Goal: Task Accomplishment & Management: Manage account settings

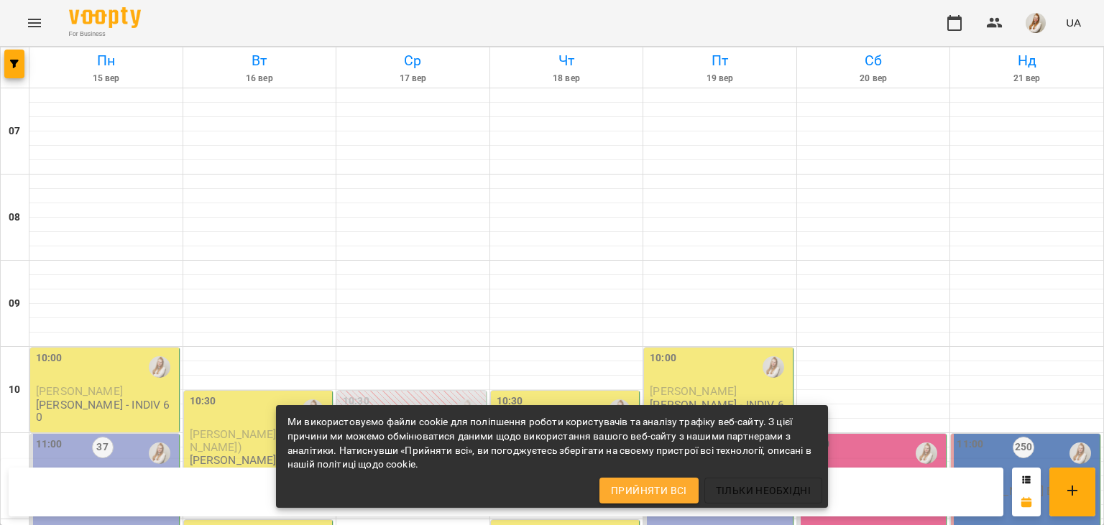
scroll to position [288, 0]
click at [465, 17] on div "For Business UA" at bounding box center [552, 23] width 1104 height 46
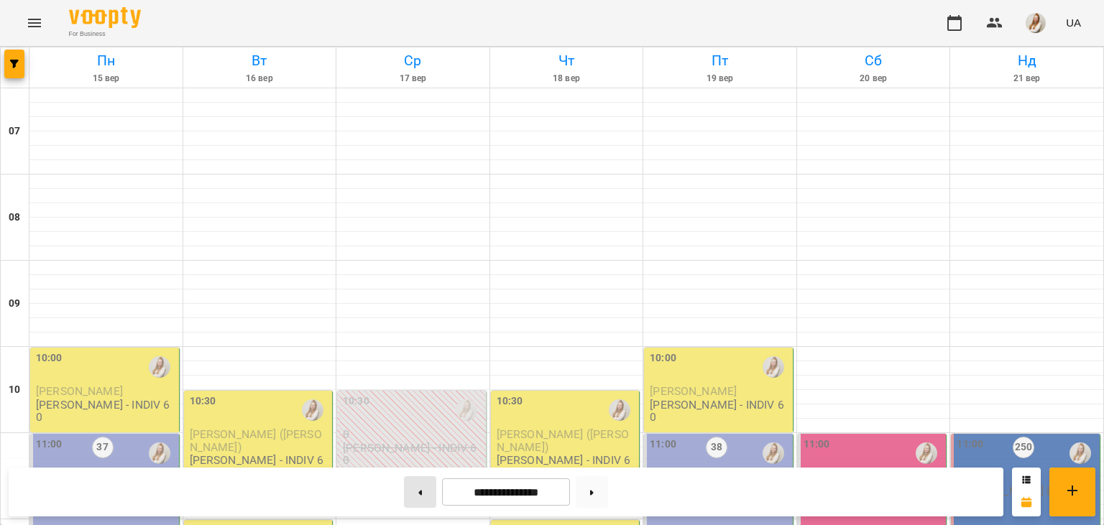
click at [412, 497] on button at bounding box center [420, 493] width 32 height 32
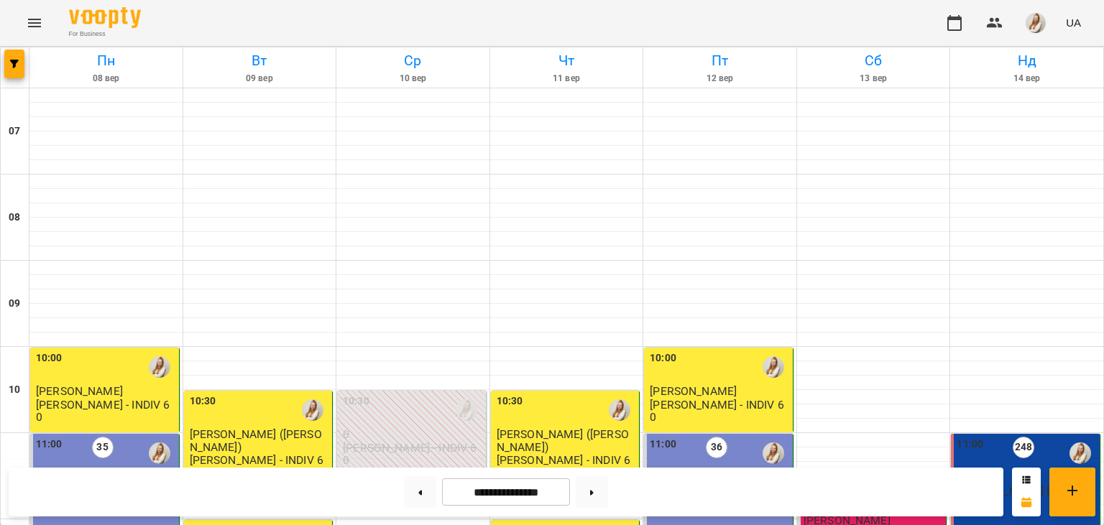
scroll to position [670, 0]
click at [608, 496] on button at bounding box center [592, 493] width 32 height 32
type input "**********"
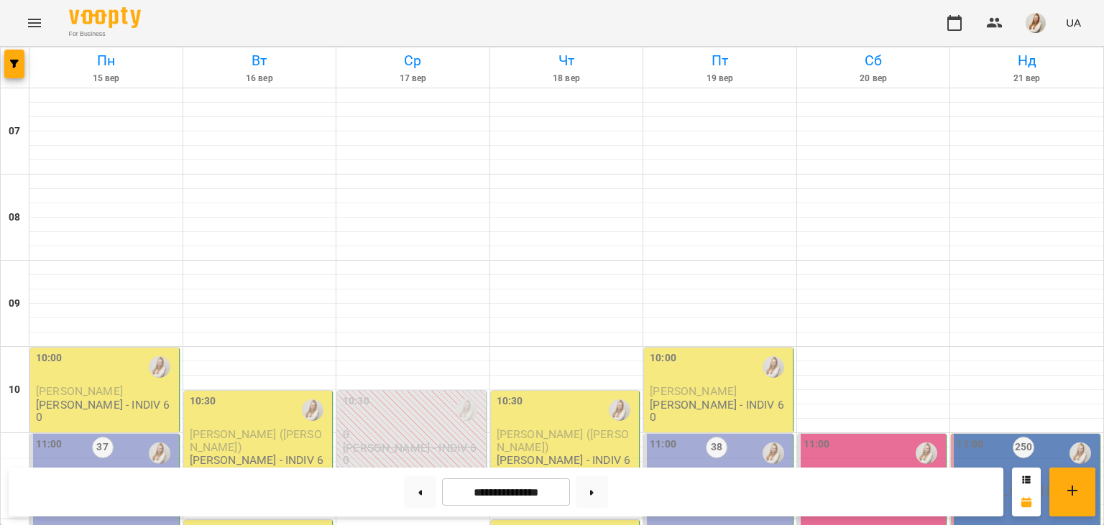
scroll to position [426, 0]
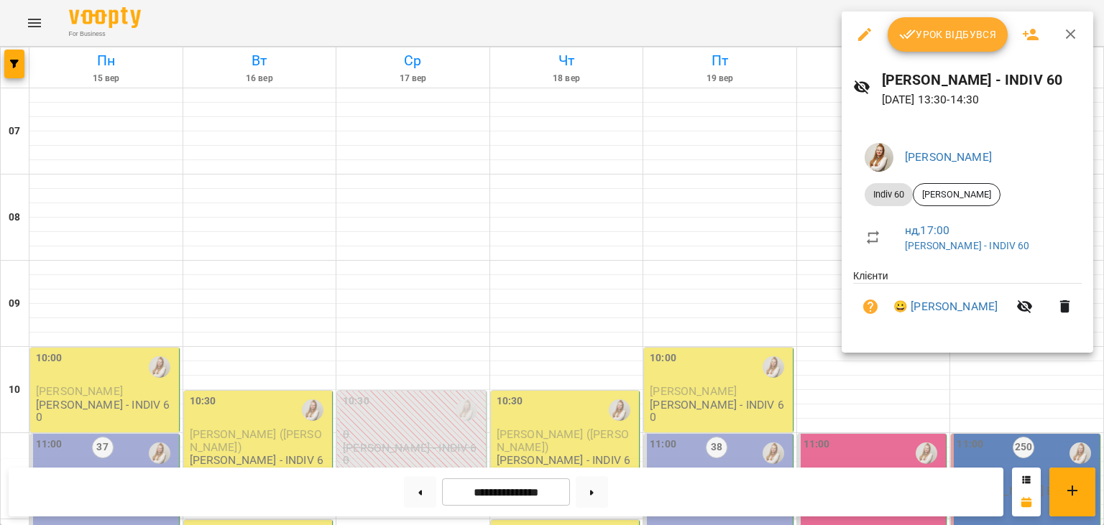
click at [743, 14] on div at bounding box center [552, 262] width 1104 height 525
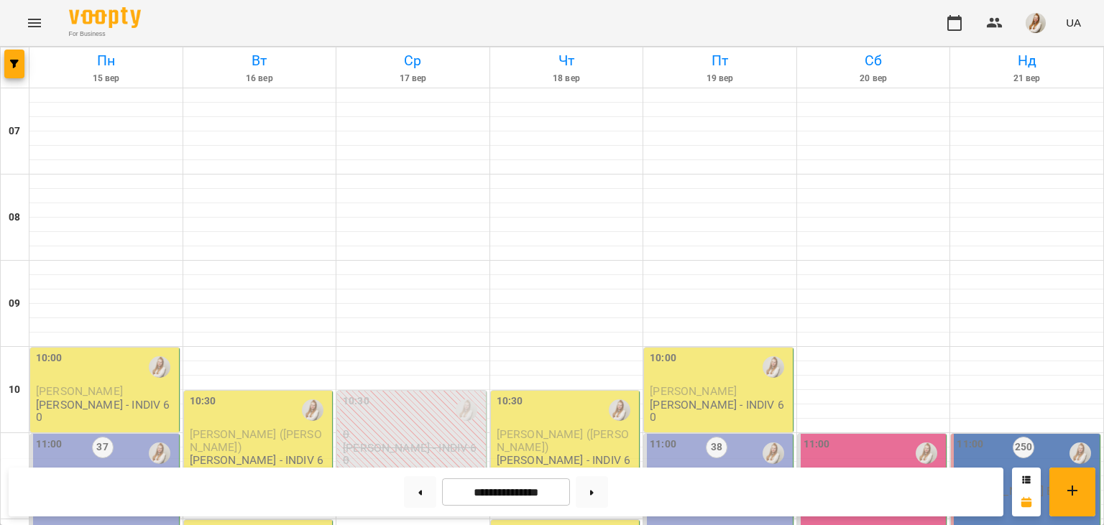
scroll to position [236, 0]
click at [73, 351] on div "10:00" at bounding box center [106, 367] width 140 height 33
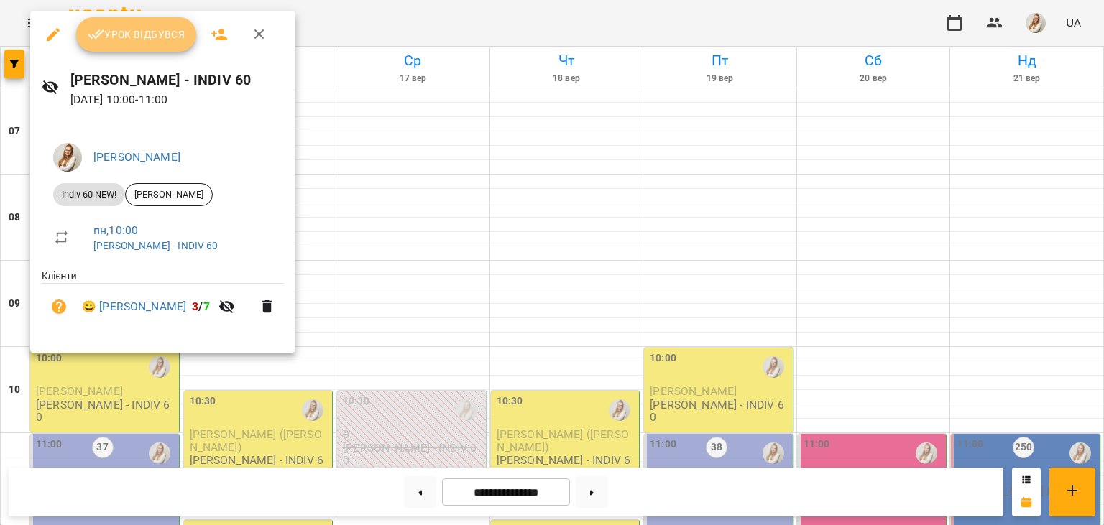
click at [148, 36] on span "Урок відбувся" at bounding box center [137, 34] width 98 height 17
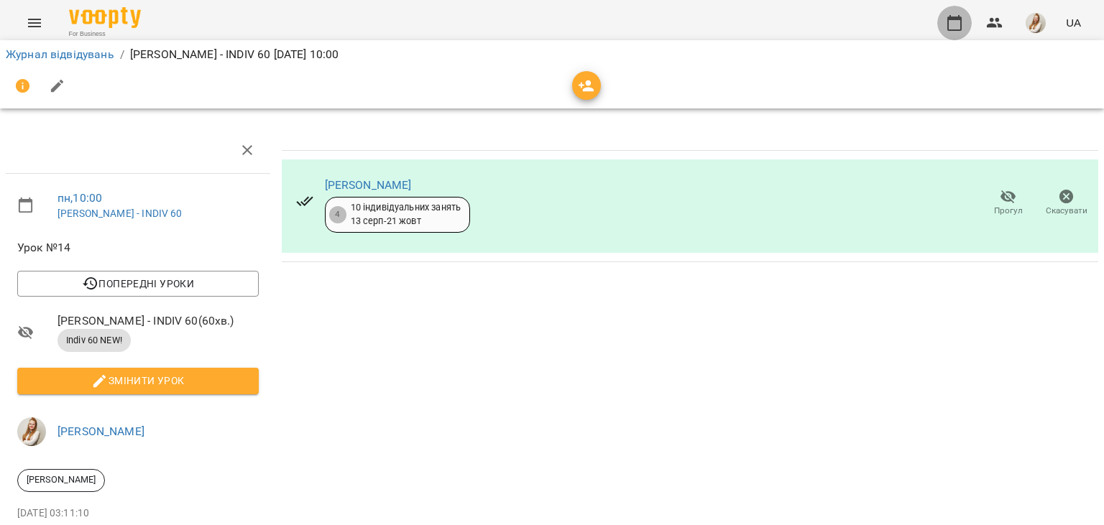
click at [947, 20] on icon "button" at bounding box center [954, 22] width 17 height 17
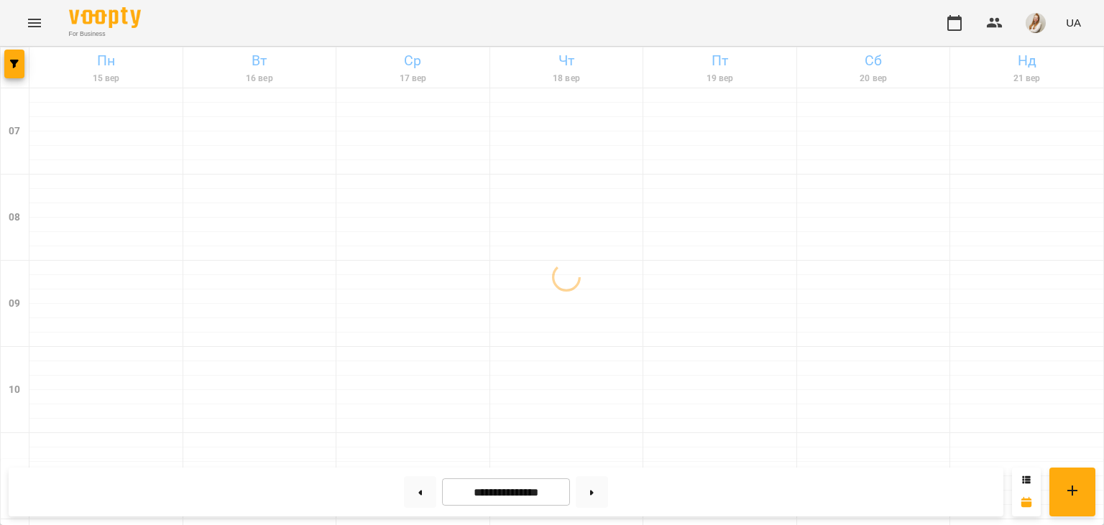
click at [787, 22] on div "For Business UA" at bounding box center [552, 23] width 1104 height 46
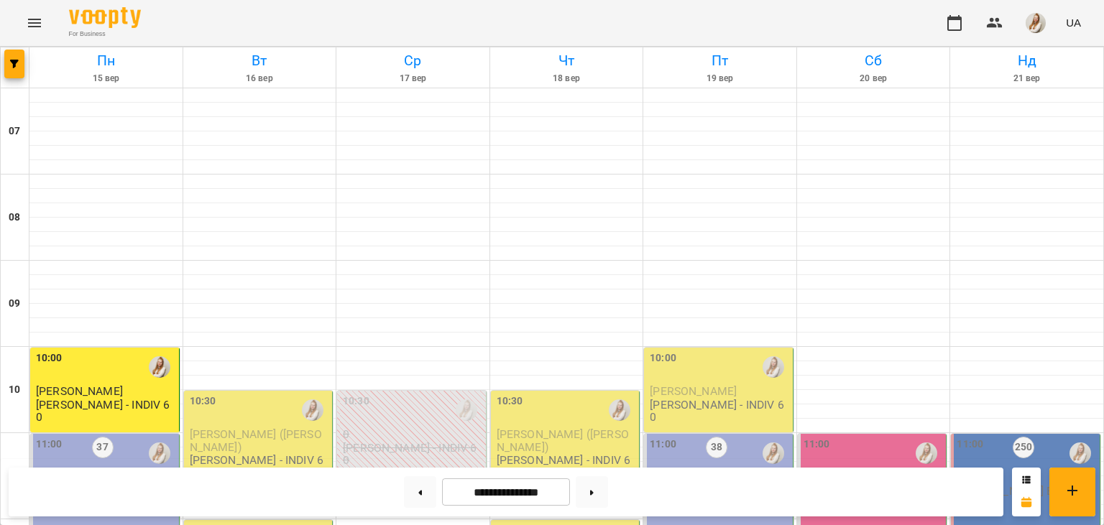
scroll to position [235, 0]
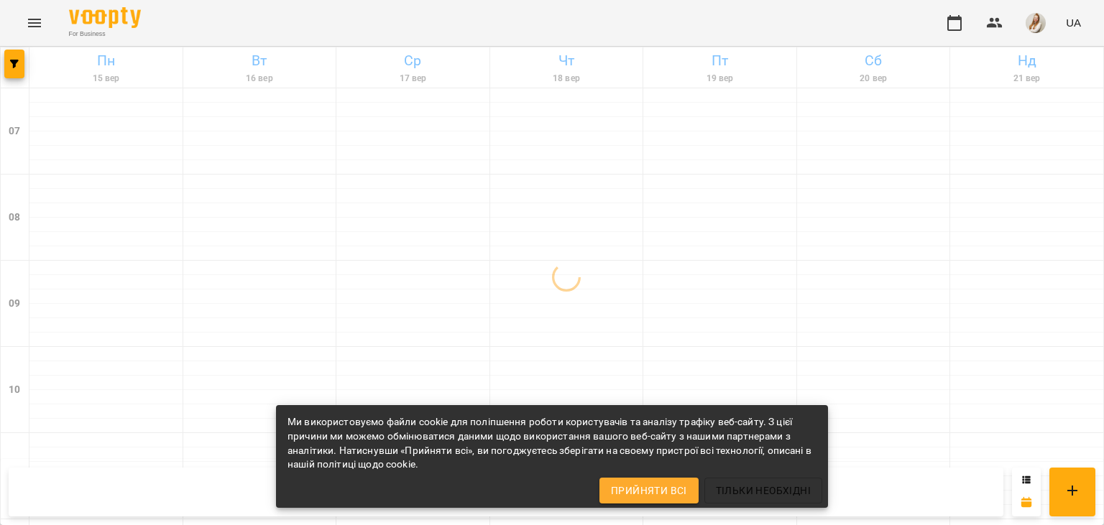
click at [543, 23] on div "For Business UA" at bounding box center [552, 23] width 1104 height 46
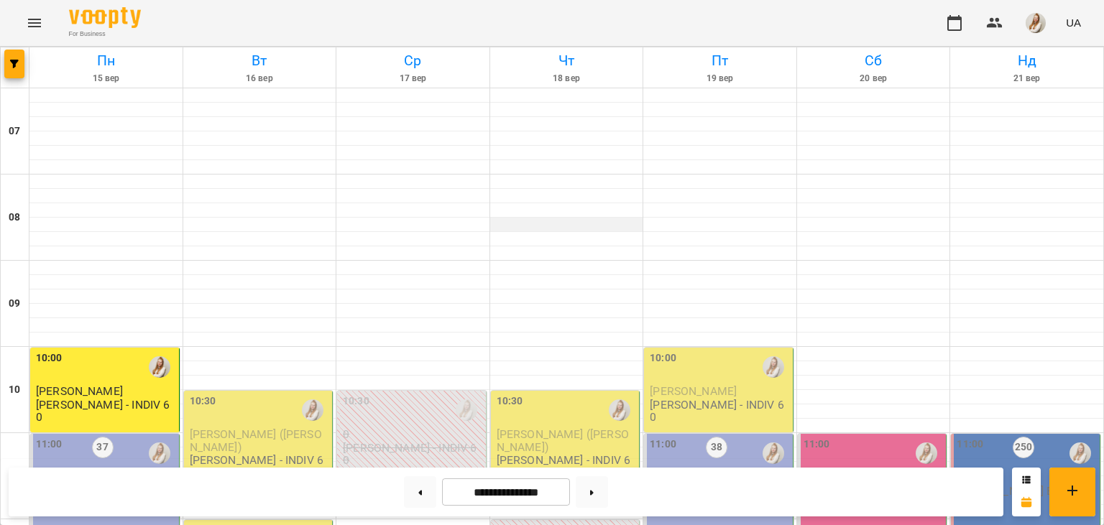
scroll to position [284, 0]
click at [601, 502] on button at bounding box center [592, 493] width 32 height 32
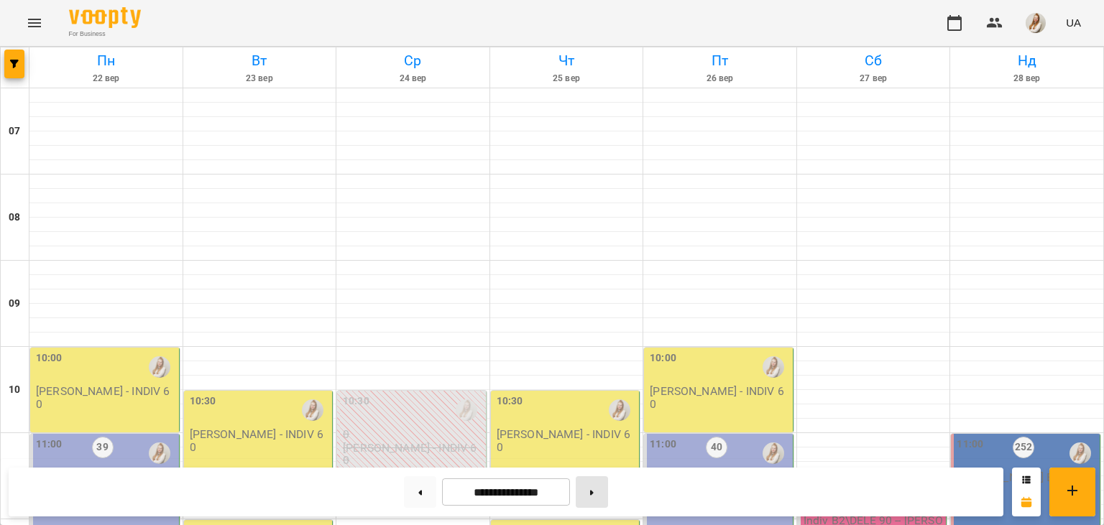
click at [601, 502] on button at bounding box center [592, 493] width 32 height 32
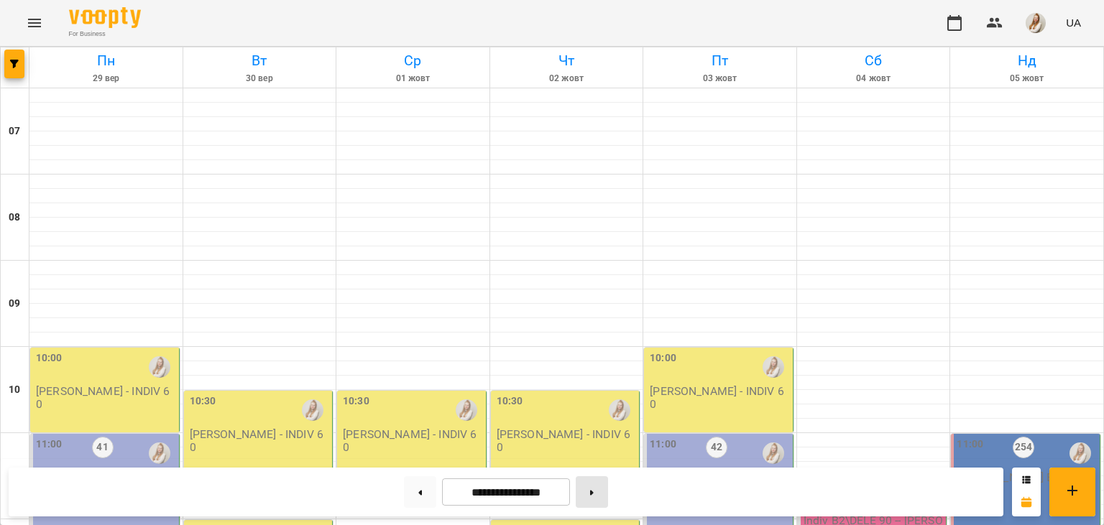
click at [601, 502] on button at bounding box center [592, 493] width 32 height 32
click at [407, 503] on button at bounding box center [420, 493] width 32 height 32
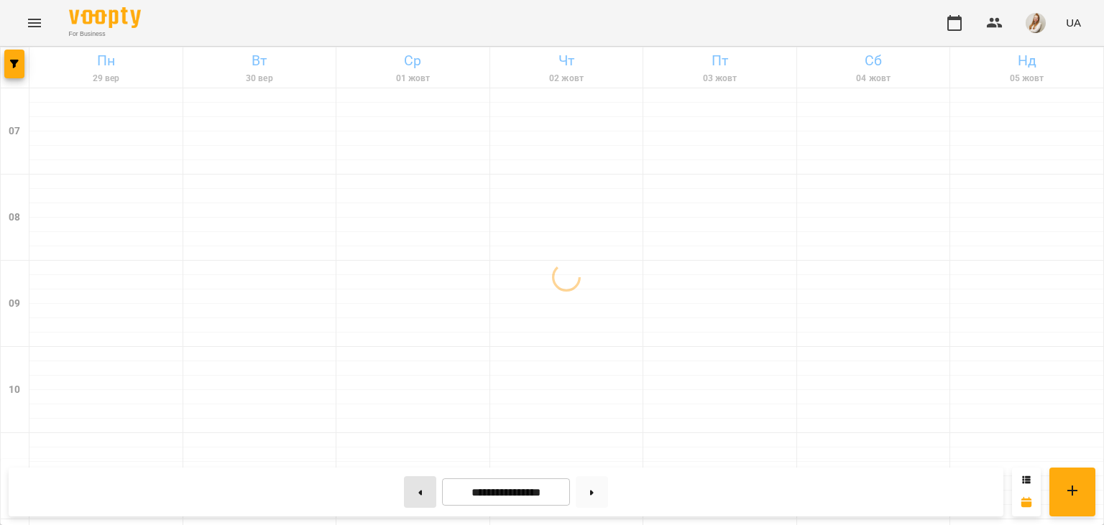
click at [407, 503] on button at bounding box center [420, 493] width 32 height 32
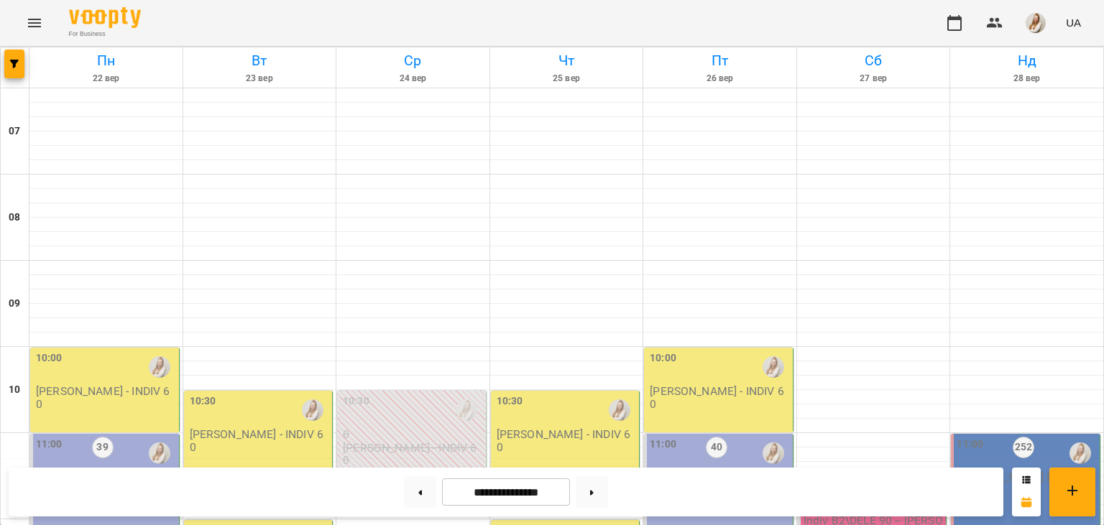
scroll to position [175, 0]
click at [608, 493] on button at bounding box center [592, 493] width 32 height 32
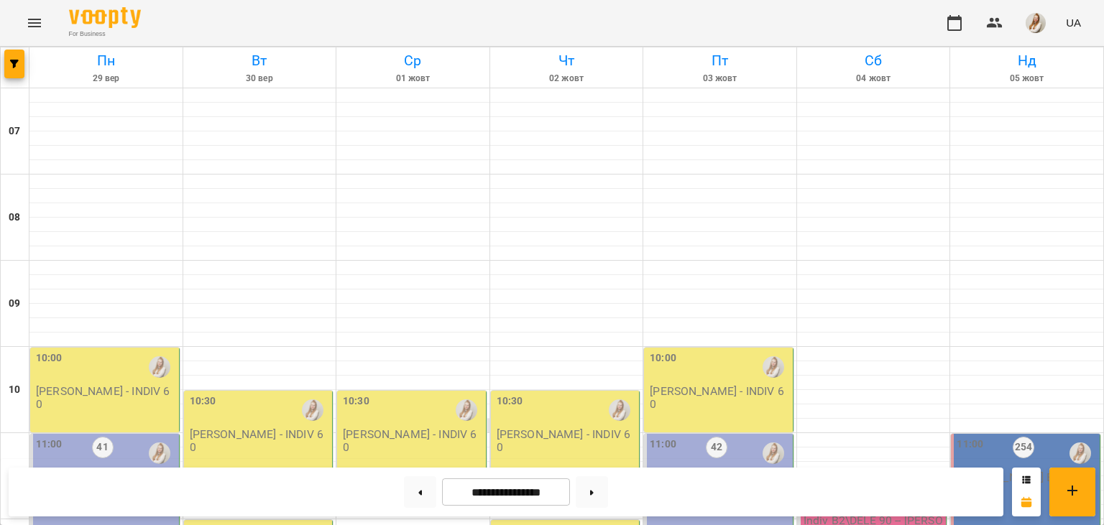
scroll to position [507, 0]
click at [412, 500] on button at bounding box center [420, 493] width 32 height 32
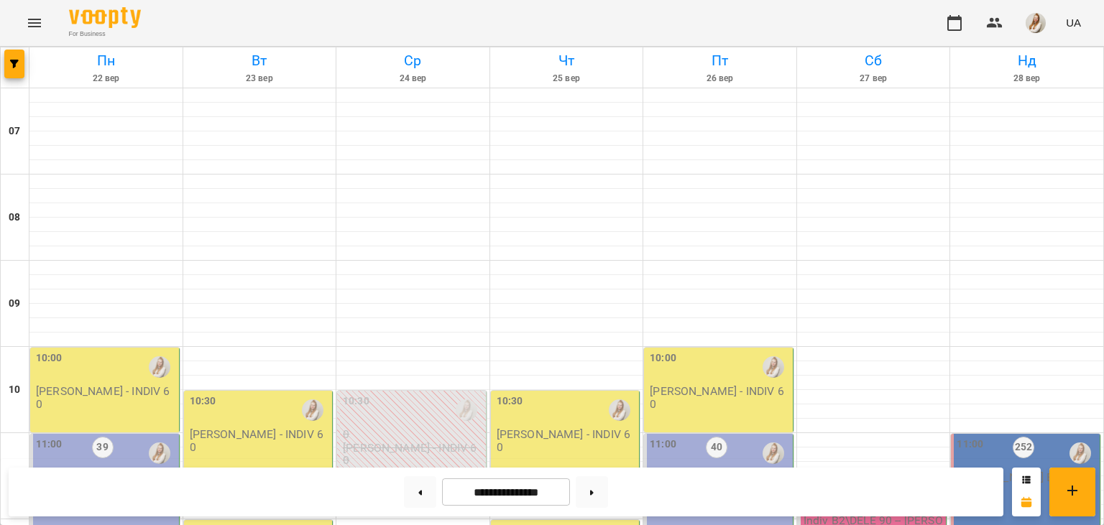
scroll to position [408, 0]
click at [600, 490] on button at bounding box center [592, 493] width 32 height 32
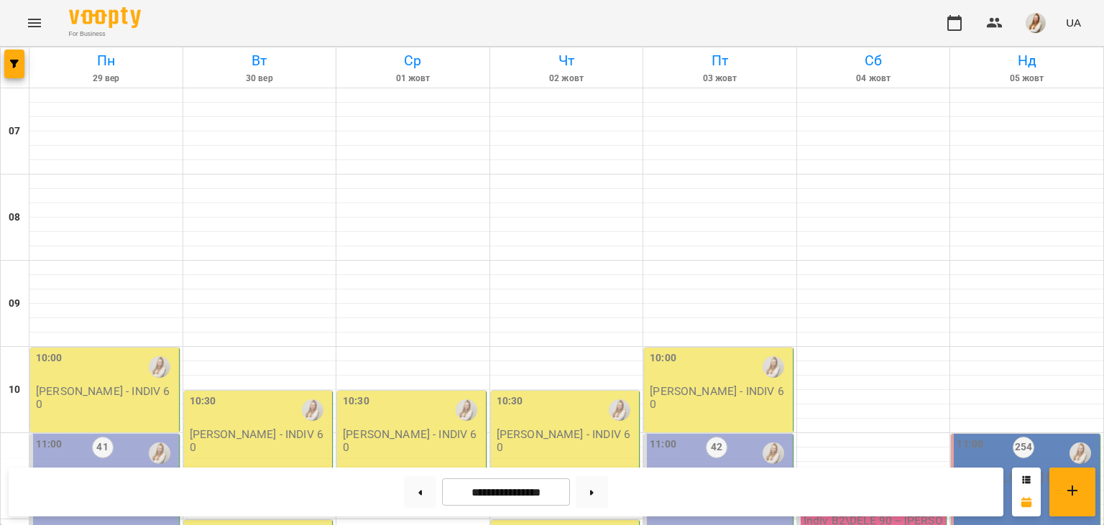
scroll to position [293, 0]
click at [600, 494] on button at bounding box center [592, 493] width 32 height 32
click at [413, 502] on button at bounding box center [420, 493] width 32 height 32
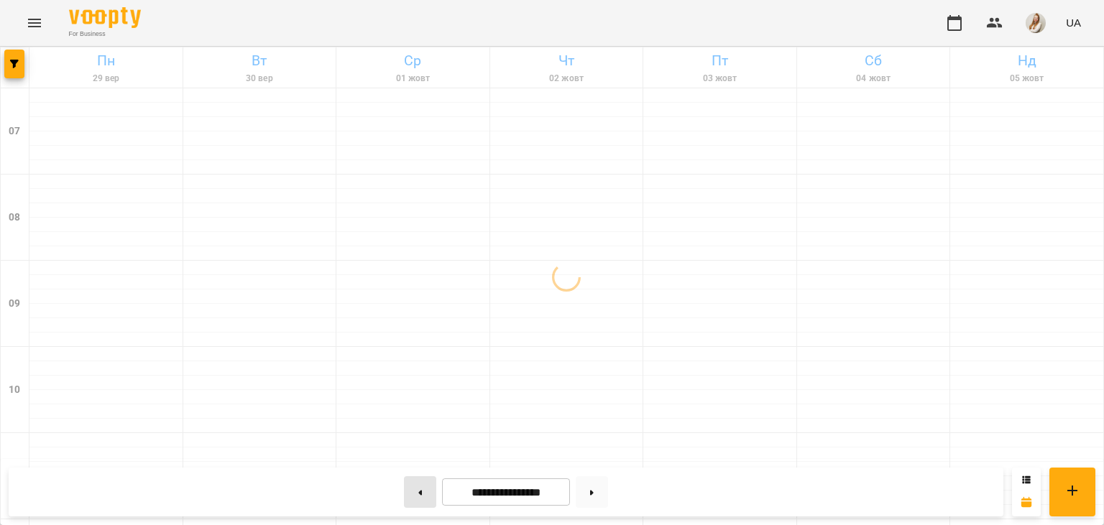
click at [413, 502] on button at bounding box center [420, 493] width 32 height 32
click at [608, 499] on button at bounding box center [592, 493] width 32 height 32
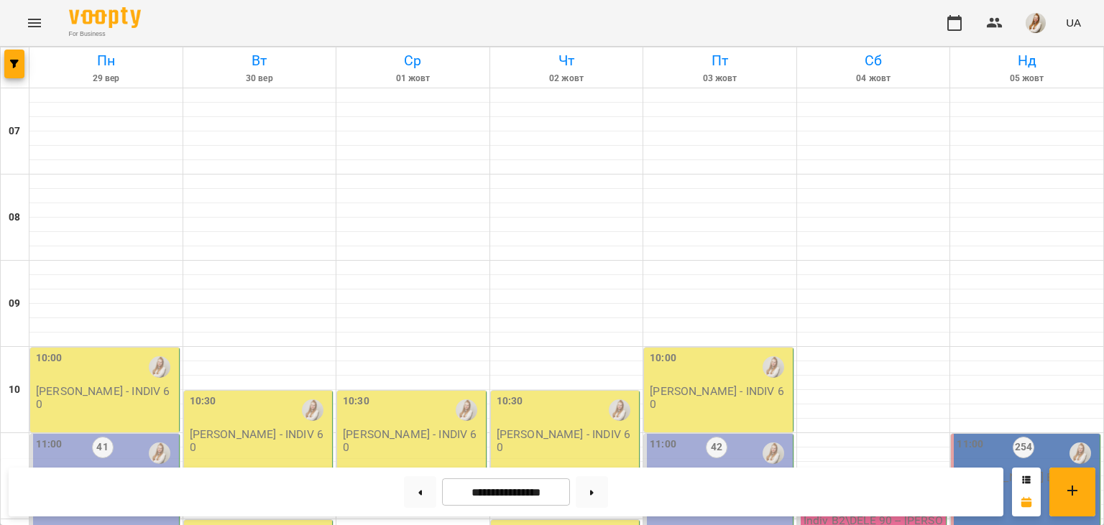
scroll to position [431, 0]
click at [409, 488] on button at bounding box center [420, 493] width 32 height 32
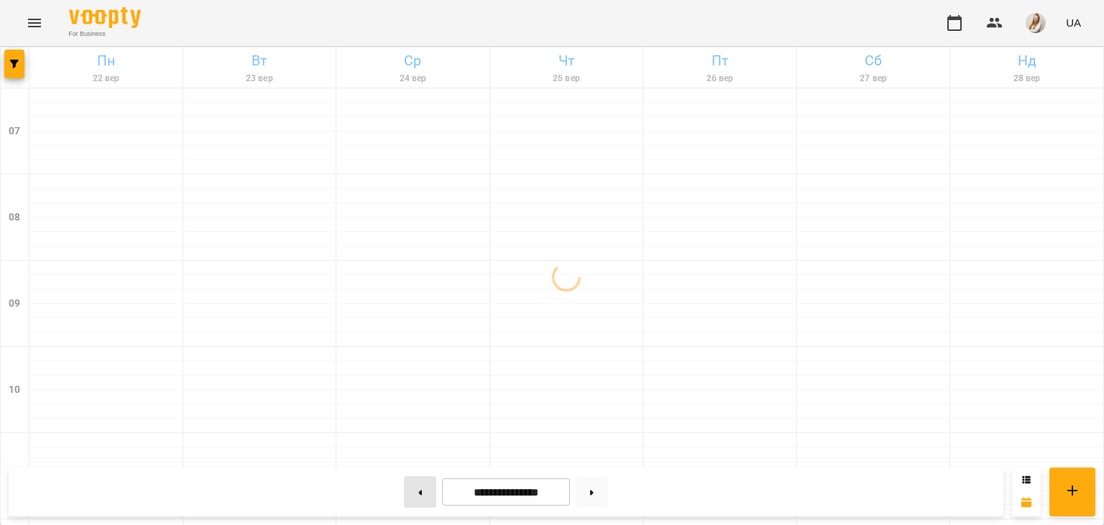
click at [409, 488] on button at bounding box center [420, 493] width 32 height 32
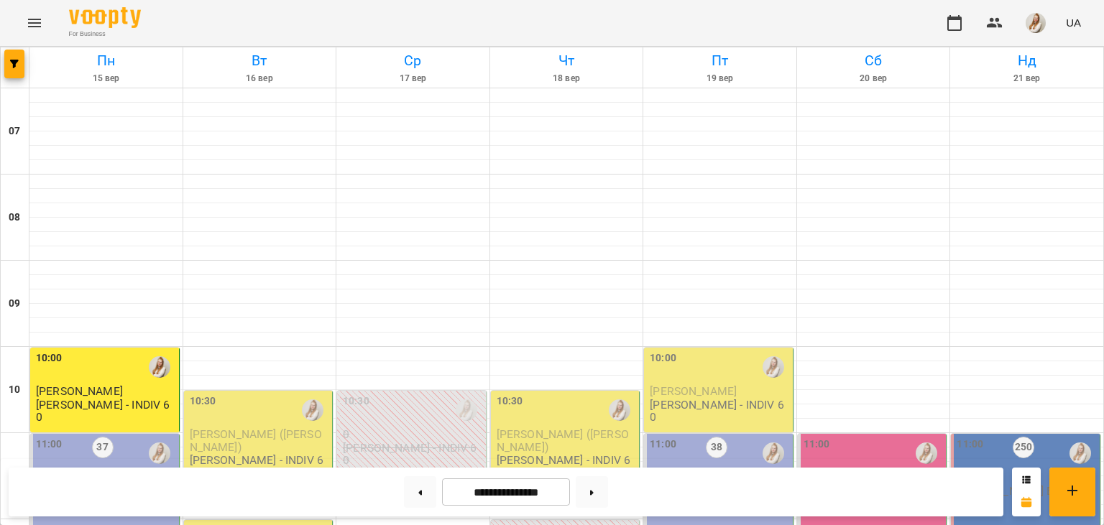
scroll to position [553, 0]
click at [600, 487] on button at bounding box center [592, 493] width 32 height 32
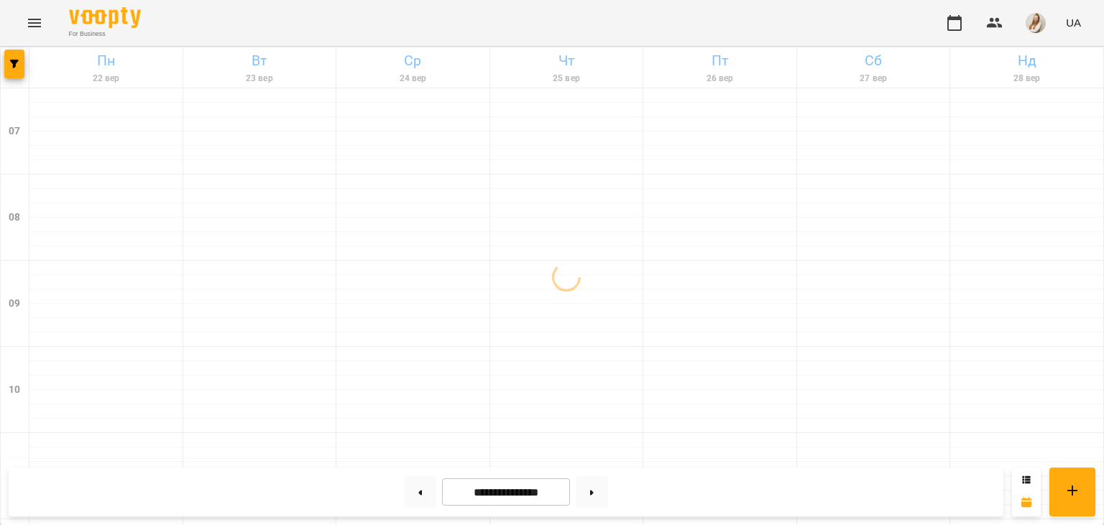
click at [470, 12] on div "For Business UA" at bounding box center [552, 23] width 1104 height 46
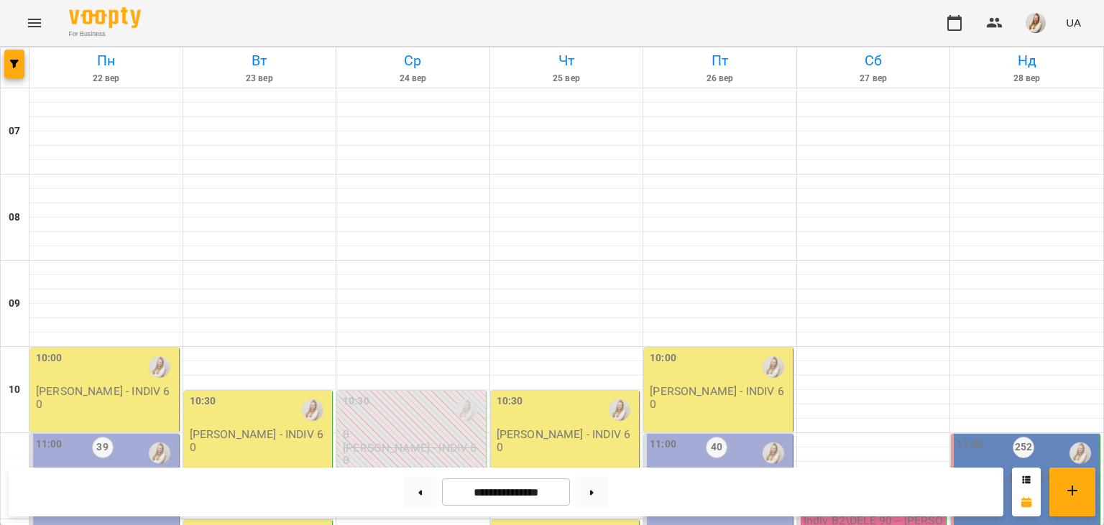
scroll to position [288, 0]
click at [410, 496] on button at bounding box center [420, 493] width 32 height 32
type input "**********"
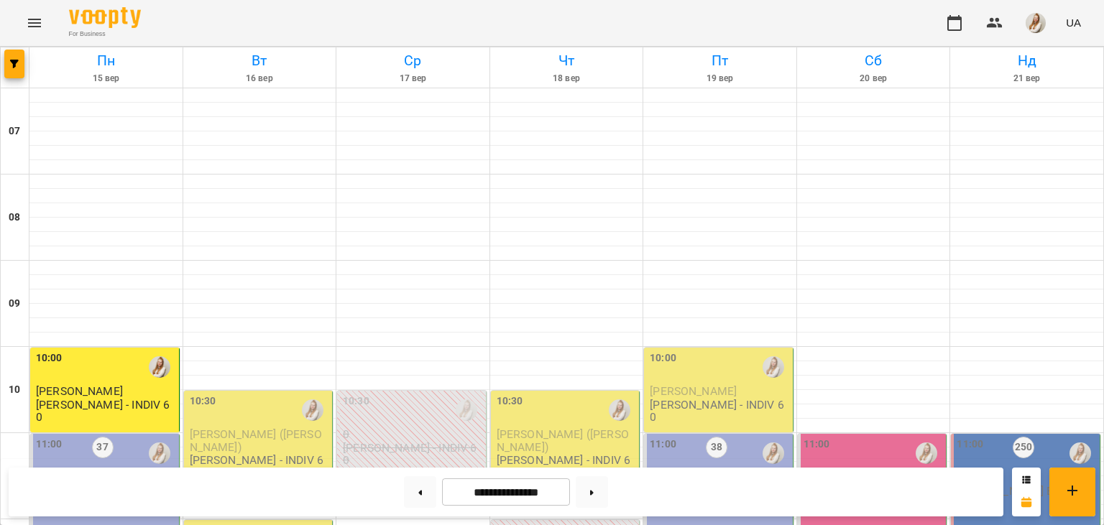
scroll to position [255, 0]
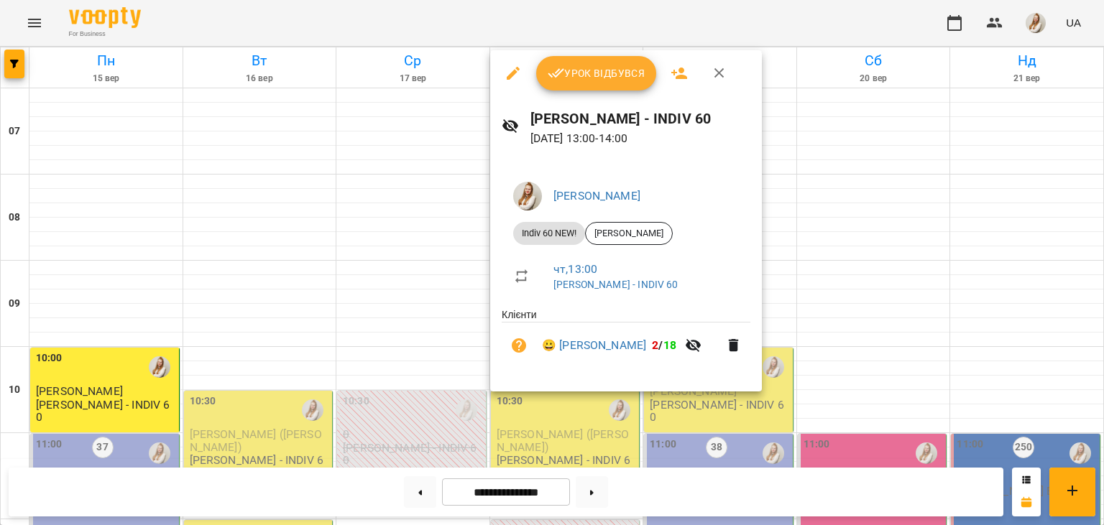
click at [412, 27] on div at bounding box center [552, 262] width 1104 height 525
